Goal: Transaction & Acquisition: Purchase product/service

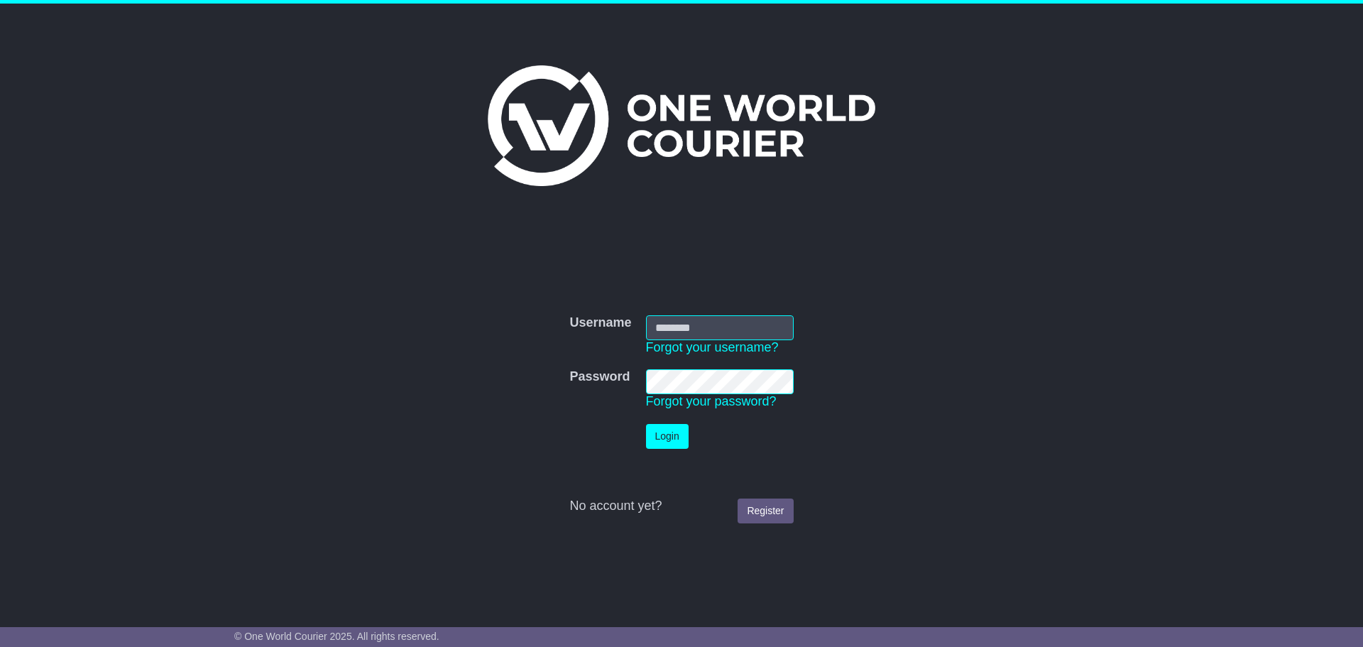
type input "**********"
click at [668, 430] on button "Login" at bounding box center [667, 436] width 43 height 25
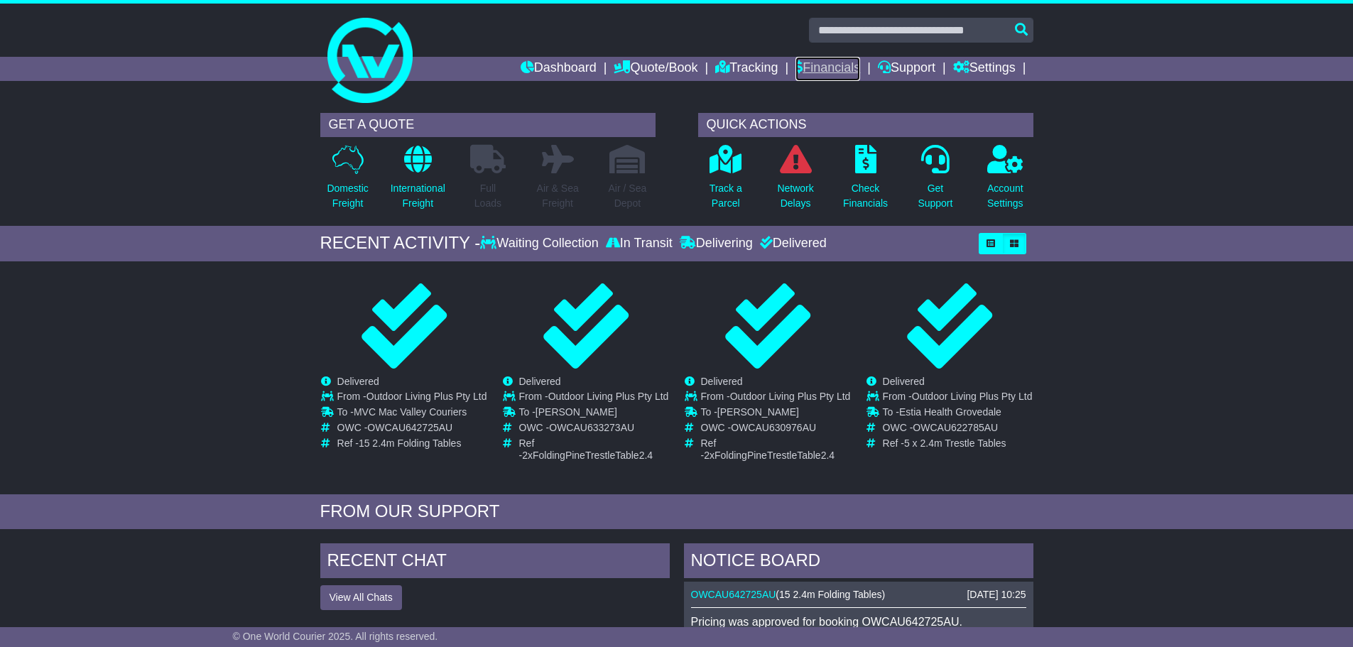
click at [847, 67] on link "Financials" at bounding box center [827, 69] width 65 height 24
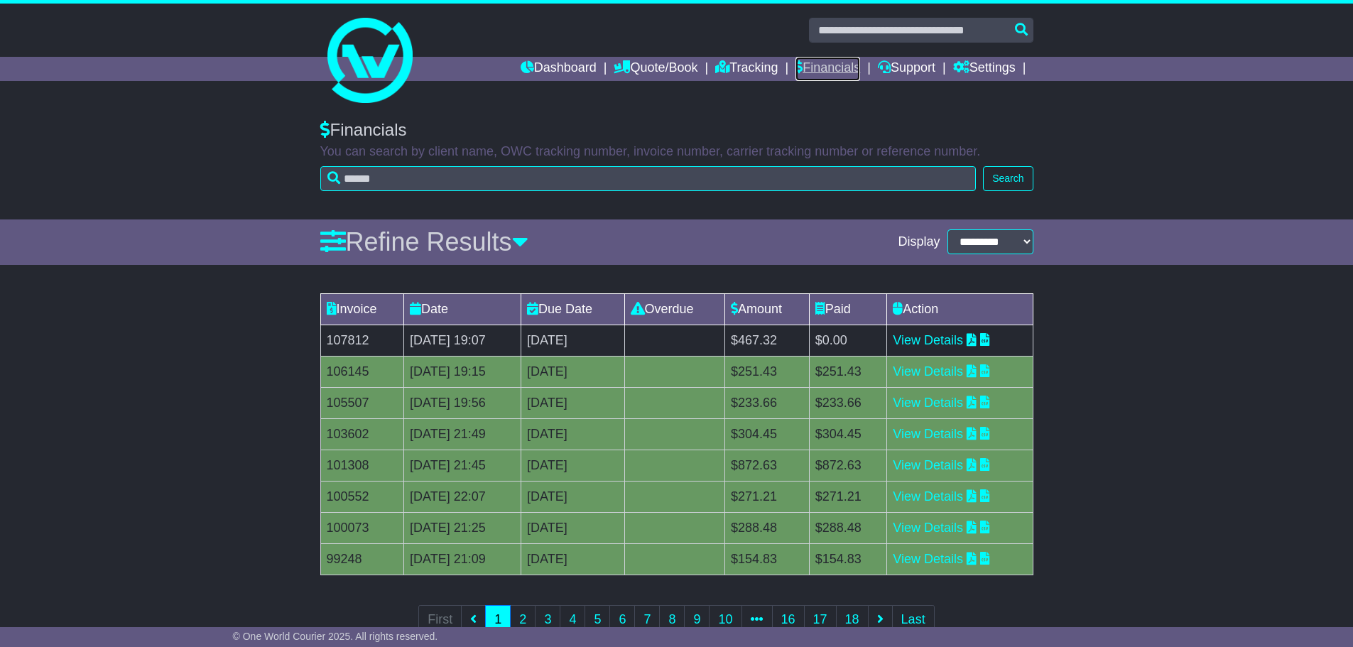
click at [824, 67] on link "Financials" at bounding box center [827, 69] width 65 height 24
click at [761, 70] on link "Tracking" at bounding box center [746, 69] width 62 height 24
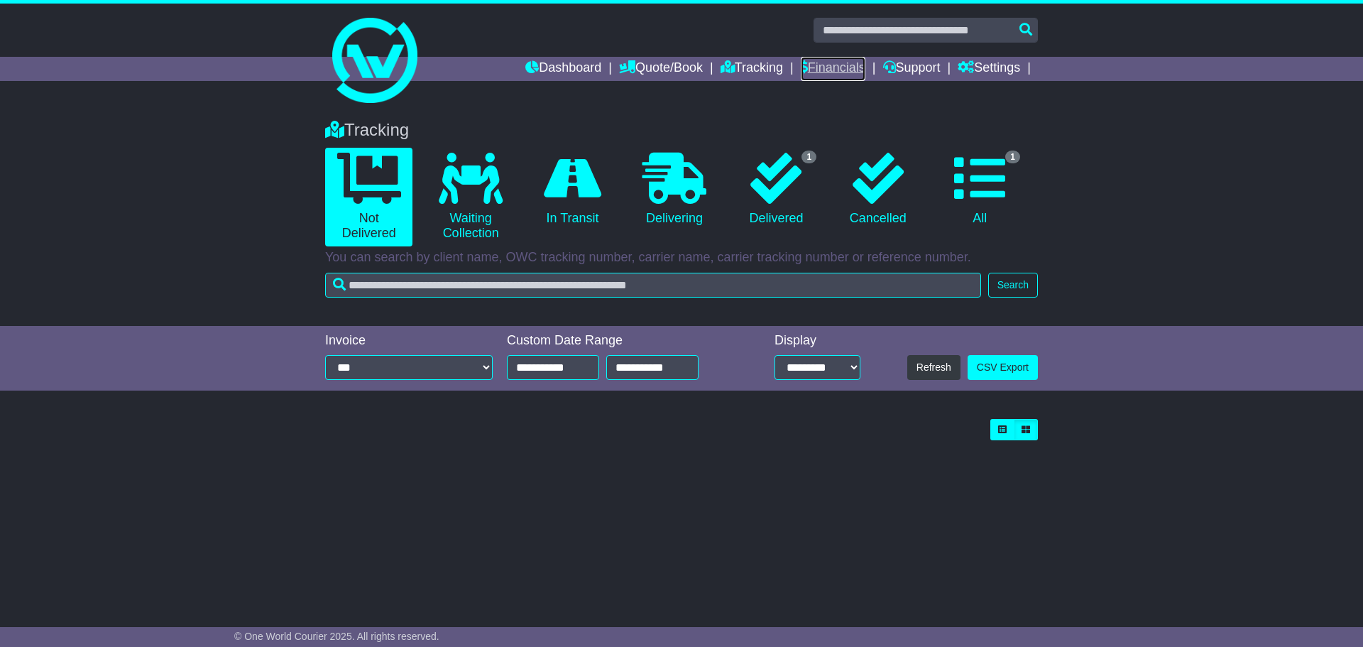
click at [822, 67] on link "Financials" at bounding box center [833, 69] width 65 height 24
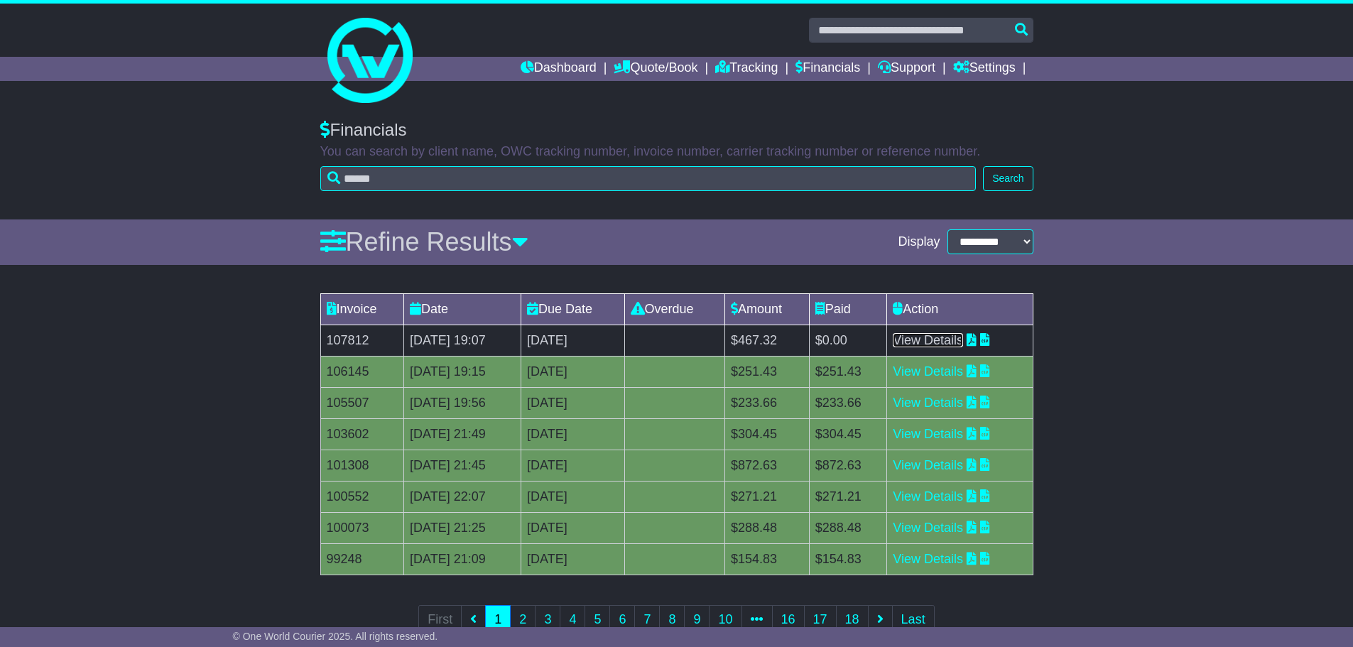
click at [952, 339] on link "View Details" at bounding box center [928, 340] width 70 height 14
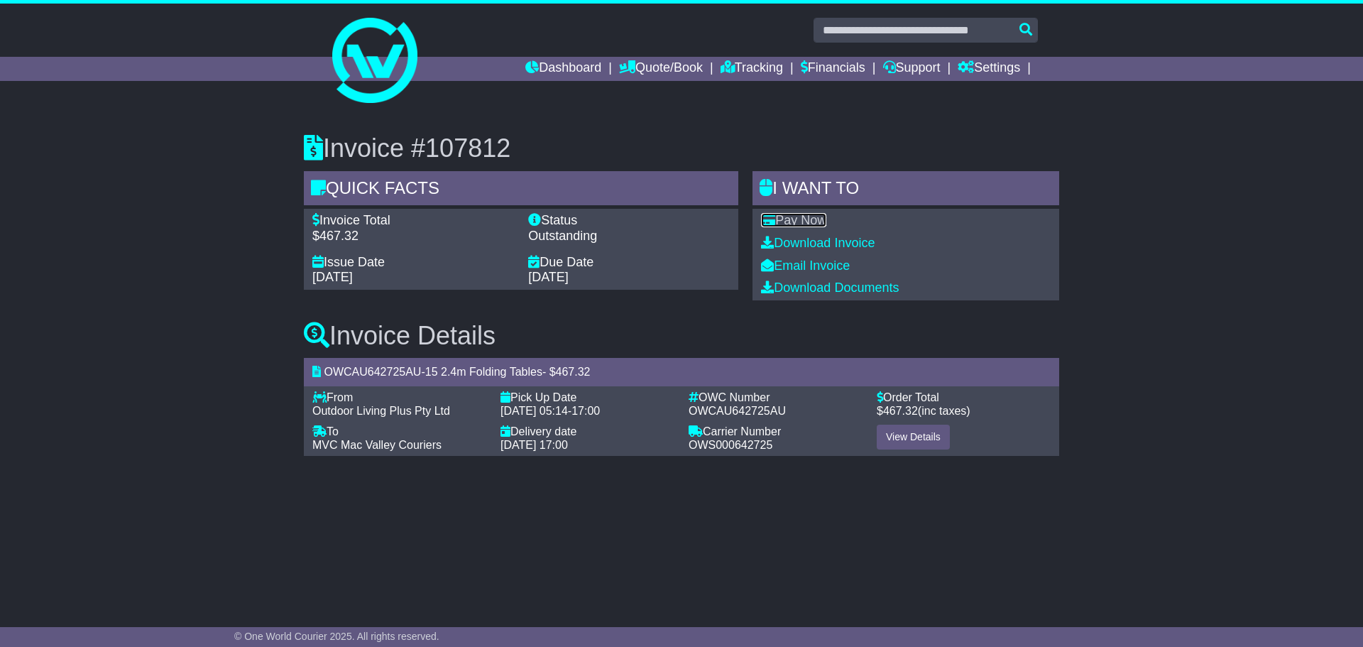
click at [810, 224] on link "Pay Now" at bounding box center [793, 220] width 65 height 14
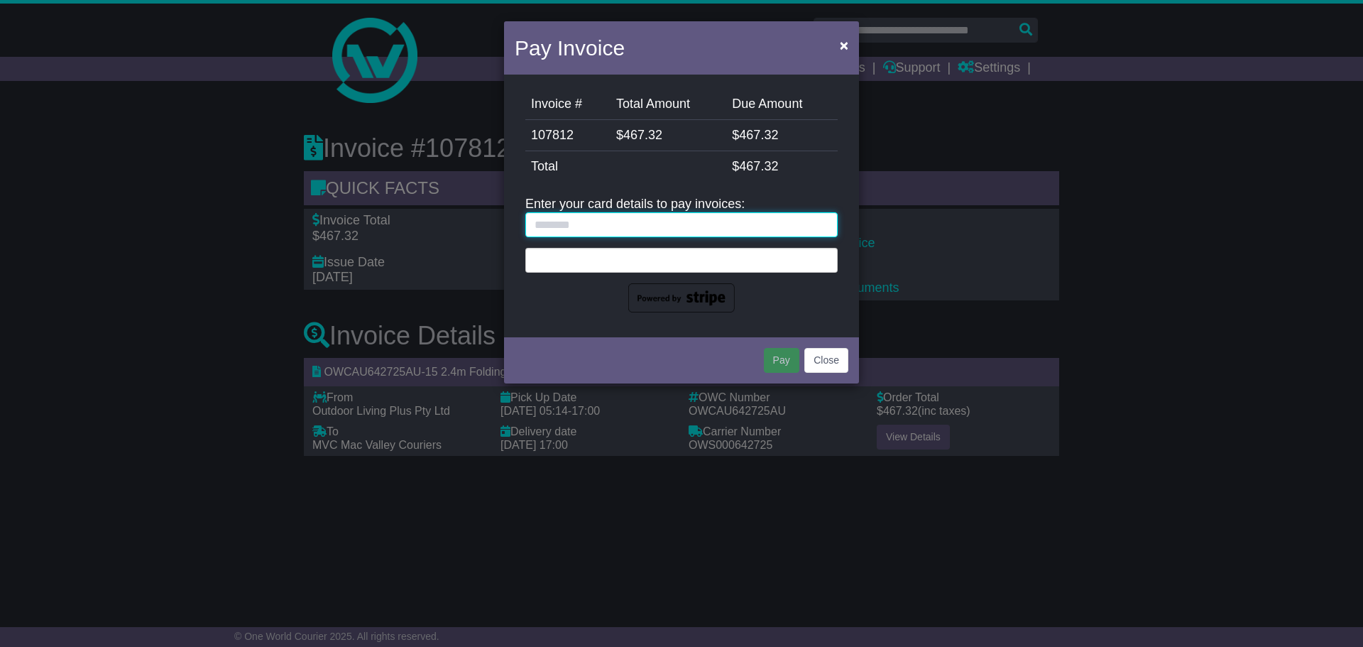
click at [710, 224] on input "text" at bounding box center [681, 224] width 312 height 25
type input "**********"
click at [685, 248] on div at bounding box center [681, 260] width 312 height 25
drag, startPoint x: 655, startPoint y: 219, endPoint x: 475, endPoint y: 201, distance: 180.5
click at [475, 201] on div "Pay Invoice × Invoice # Total Amount Due Amount 107812 $ 467.32 $ 467.32 Stripe…" at bounding box center [681, 323] width 1363 height 647
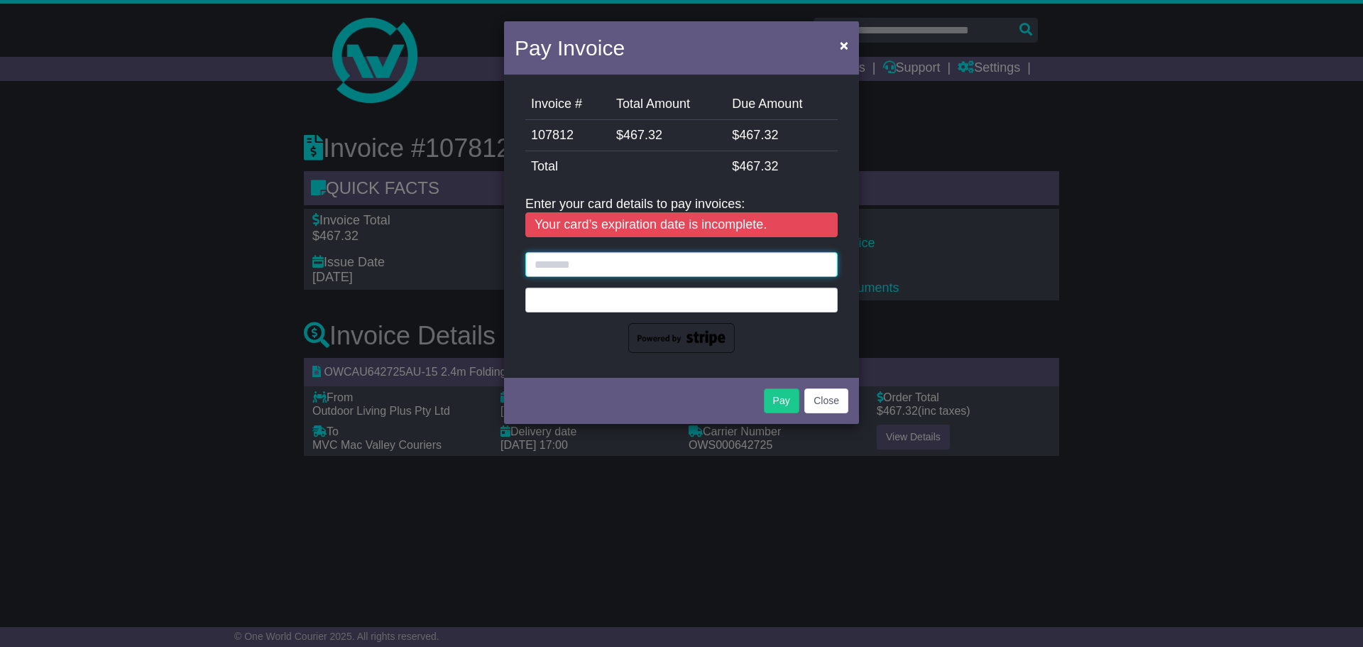
click at [604, 258] on input "text" at bounding box center [681, 264] width 312 height 25
type input "**********"
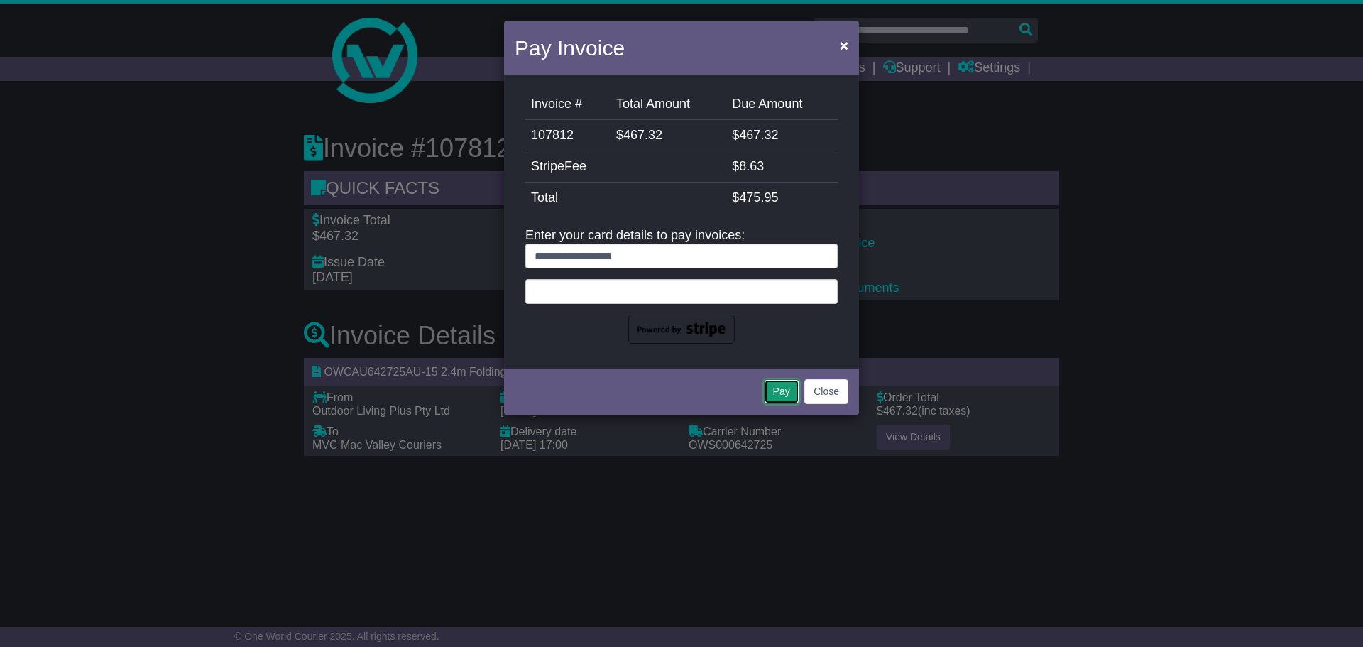
click at [787, 393] on button "Pay" at bounding box center [782, 391] width 36 height 25
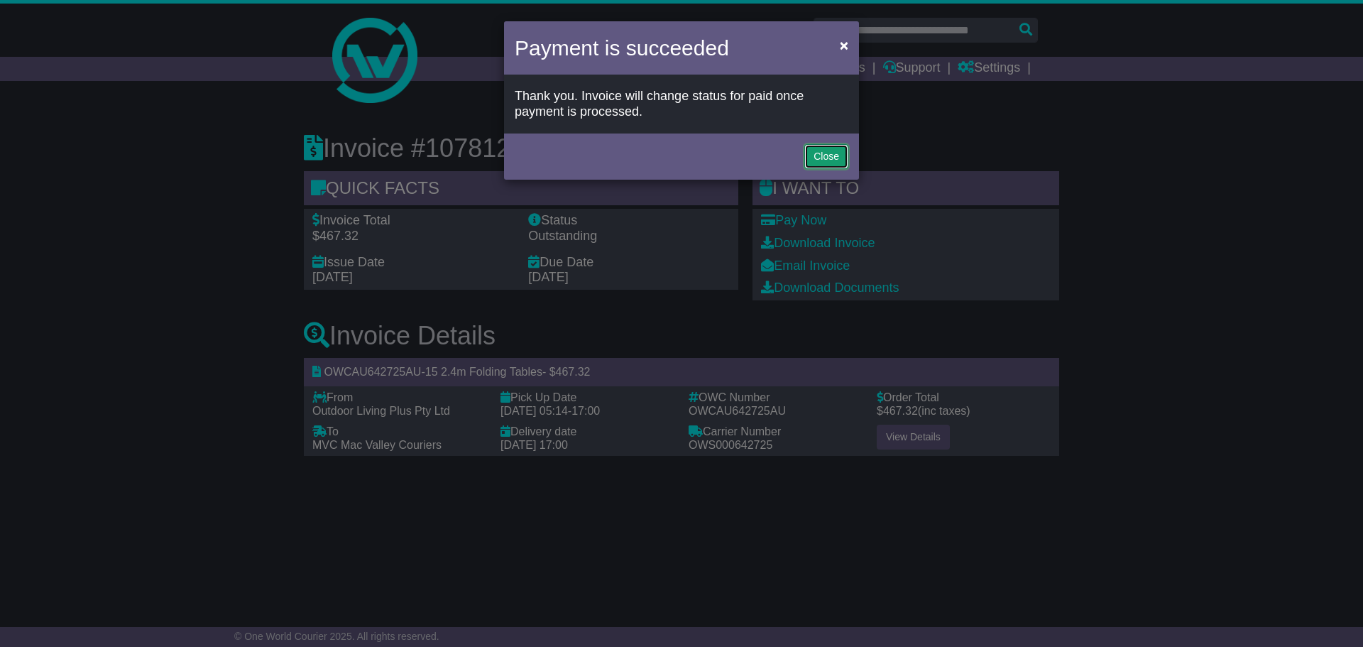
click at [817, 158] on button "Close" at bounding box center [827, 156] width 44 height 25
